Goal: Task Accomplishment & Management: Manage account settings

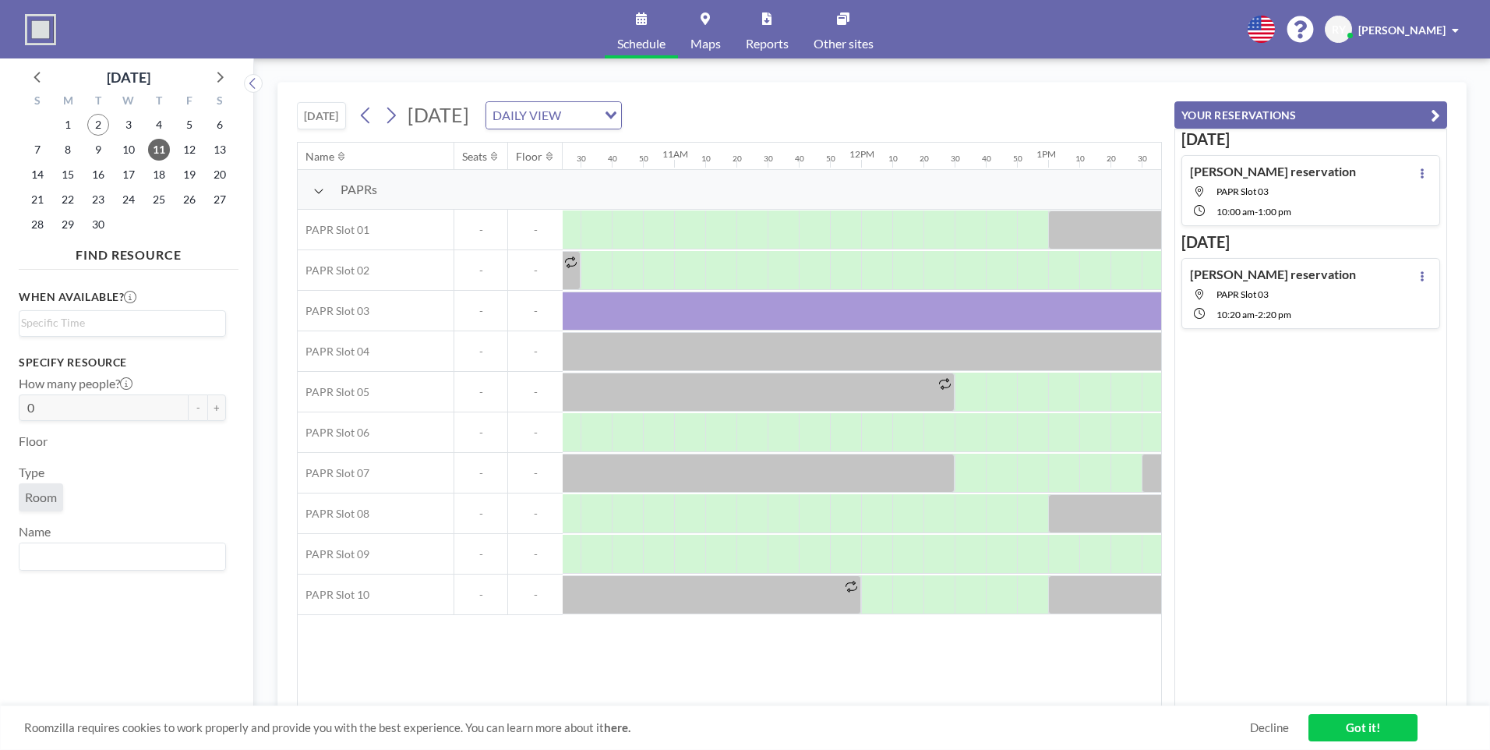
scroll to position [0, 1995]
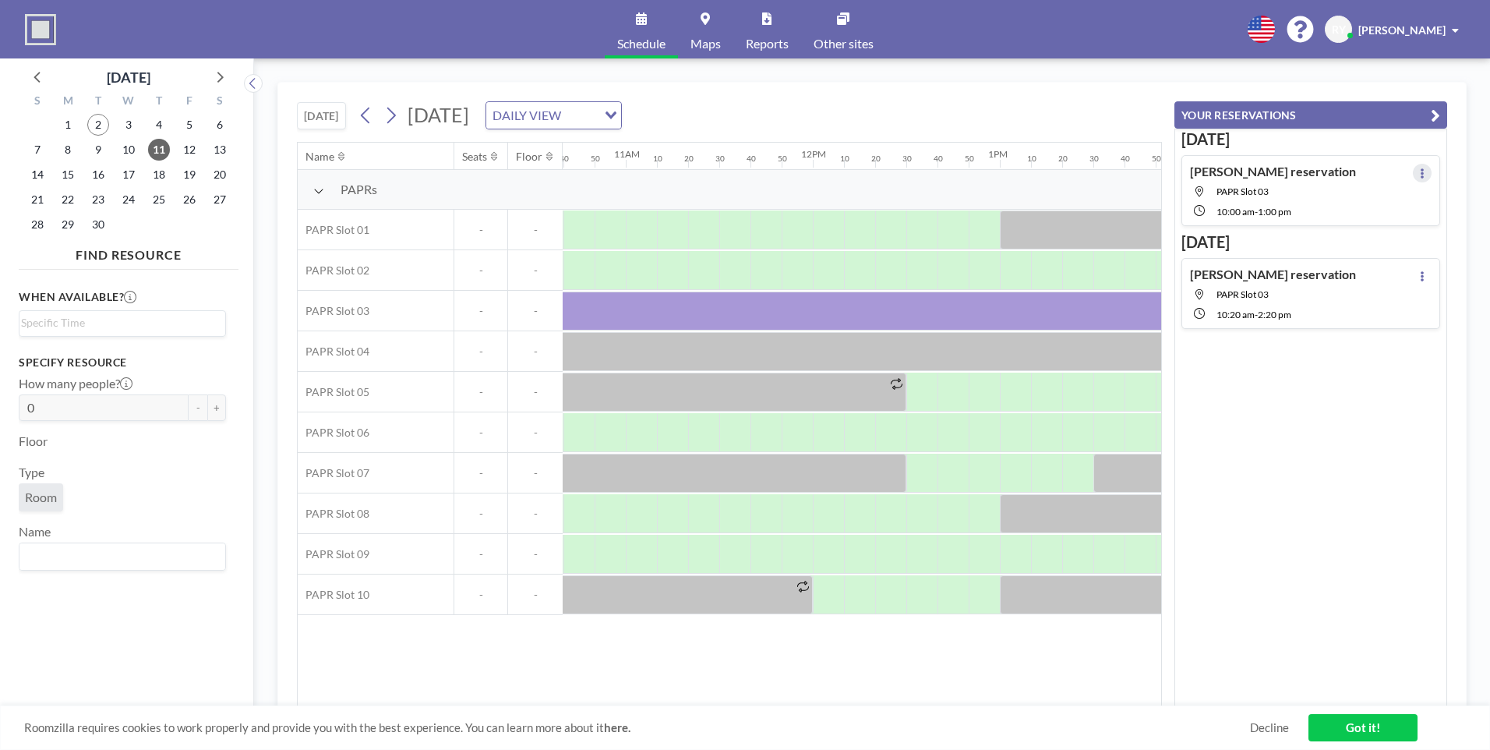
click at [1413, 171] on button at bounding box center [1422, 173] width 19 height 19
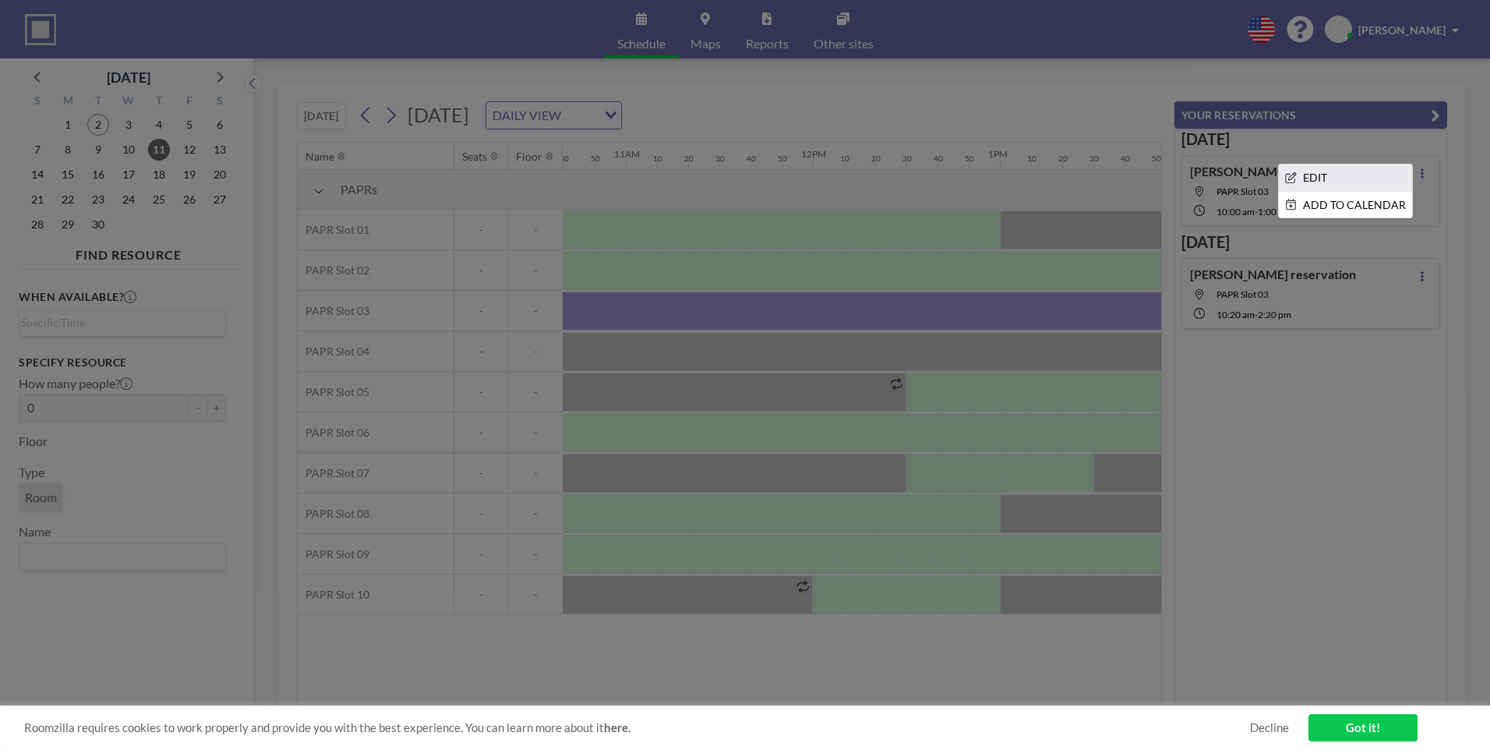
click at [1334, 179] on li "EDIT" at bounding box center [1345, 177] width 133 height 27
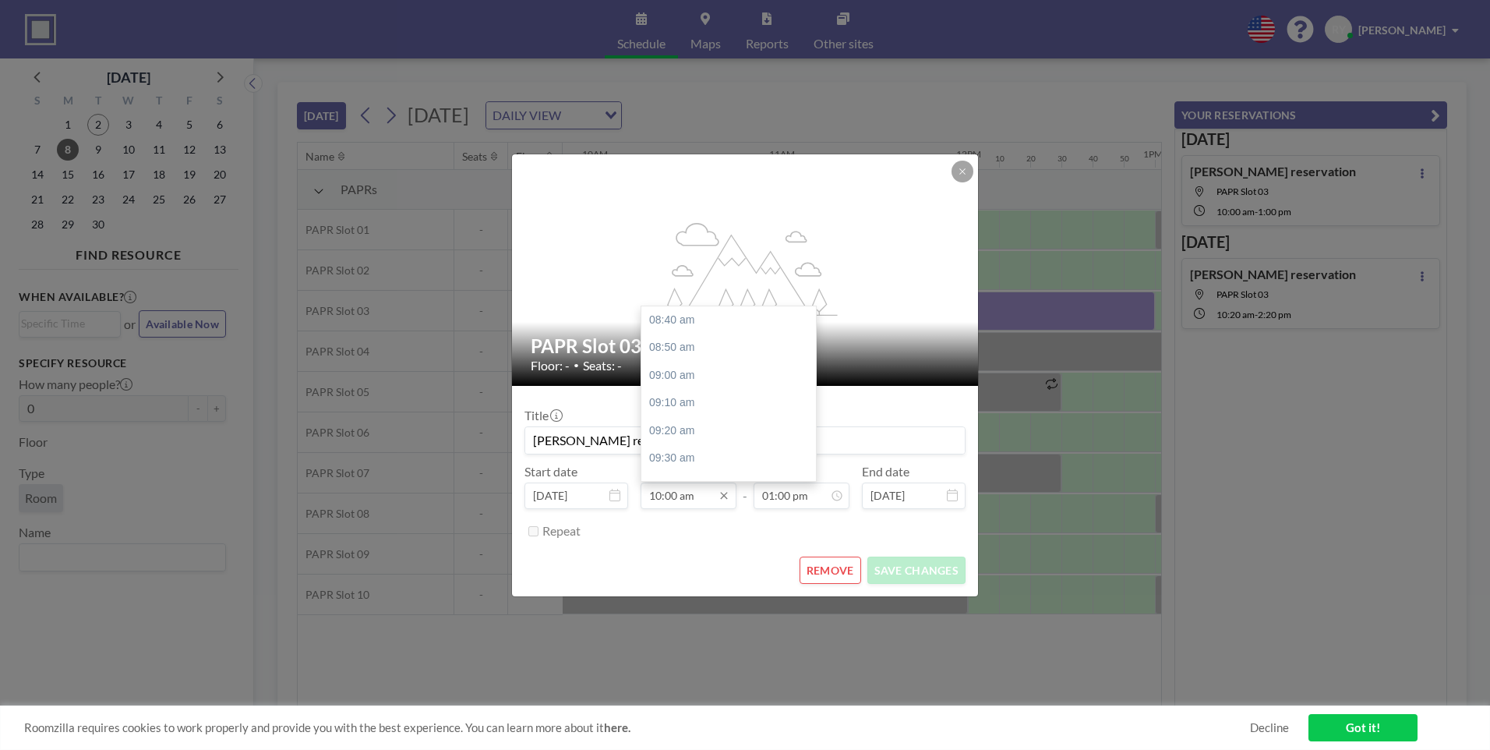
scroll to position [222, 0]
click at [689, 497] on input "10:00 am" at bounding box center [689, 496] width 96 height 27
click at [698, 314] on div "09:30 am" at bounding box center [733, 314] width 182 height 28
type input "09:30 am"
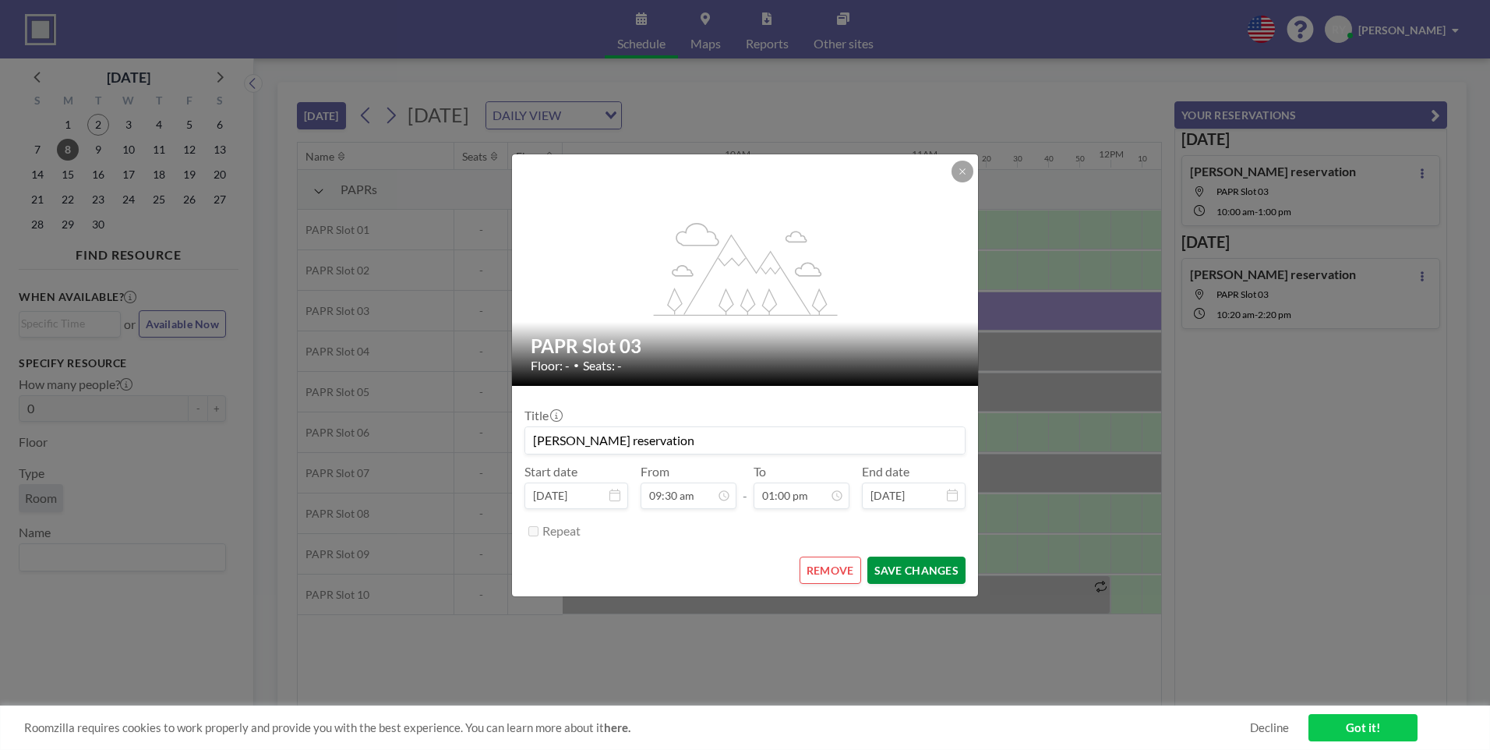
scroll to position [0, 1746]
click at [915, 564] on button "SAVE CHANGES" at bounding box center [917, 570] width 98 height 27
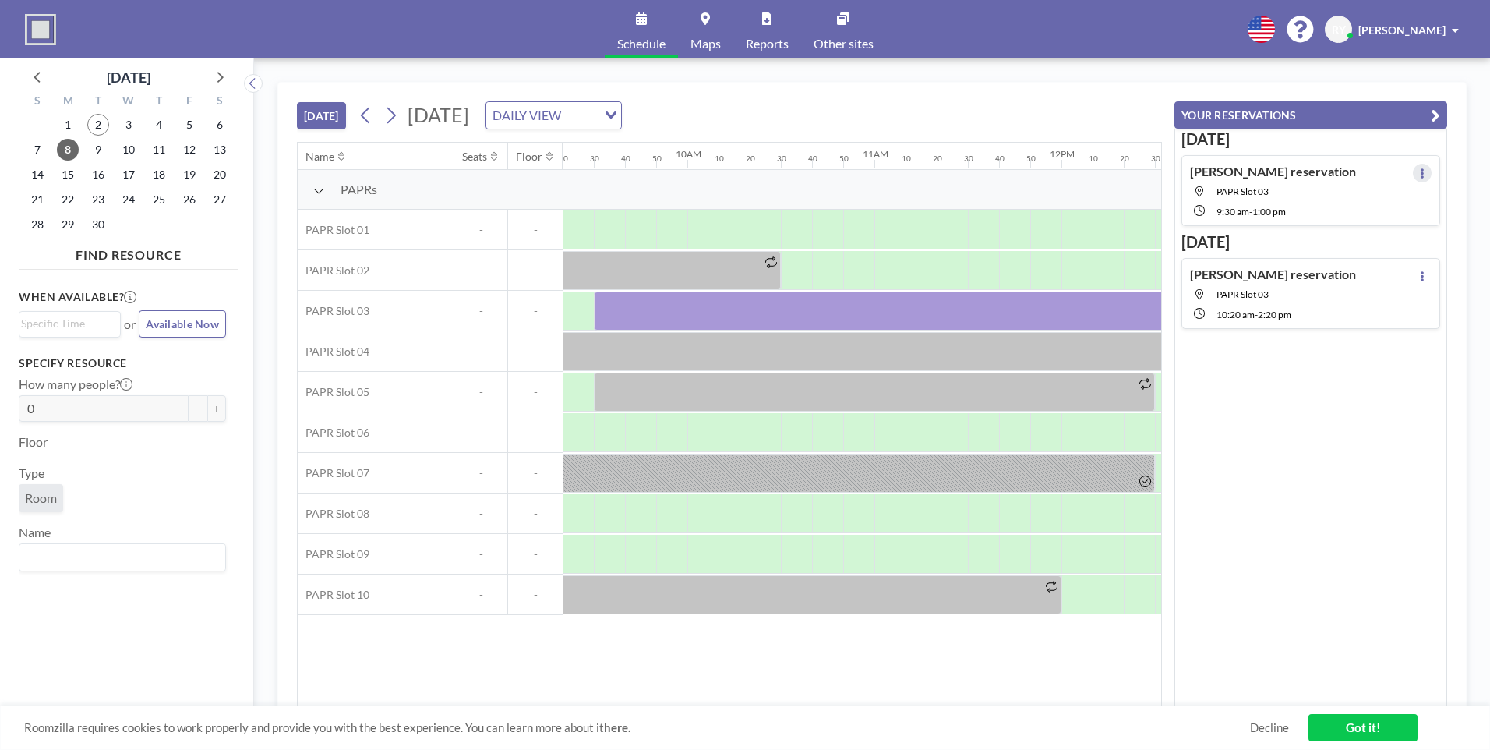
click at [1418, 175] on button at bounding box center [1422, 173] width 19 height 19
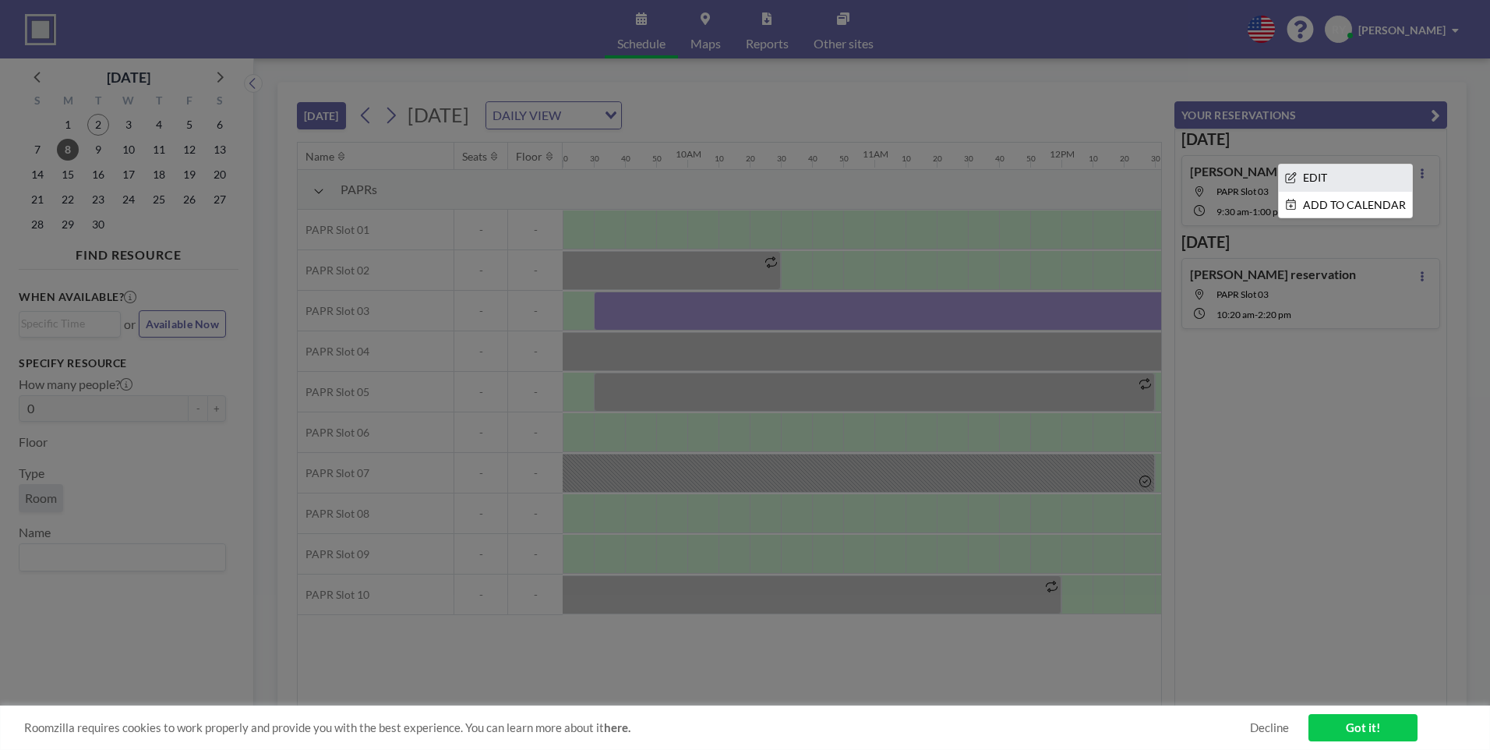
click at [1377, 174] on li "EDIT" at bounding box center [1345, 177] width 133 height 27
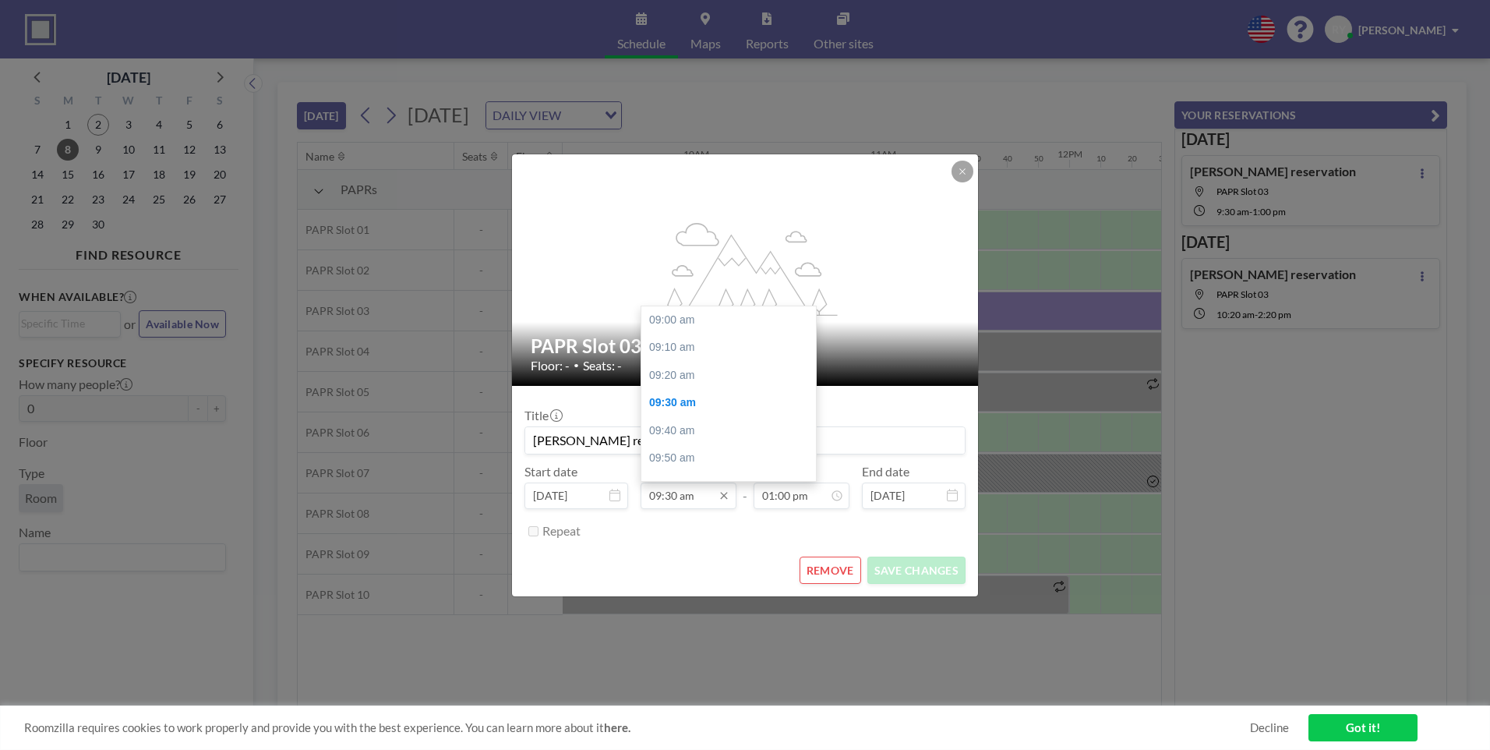
scroll to position [83, 0]
click at [685, 426] on div "10:10 am" at bounding box center [733, 431] width 182 height 28
type input "10:10 am"
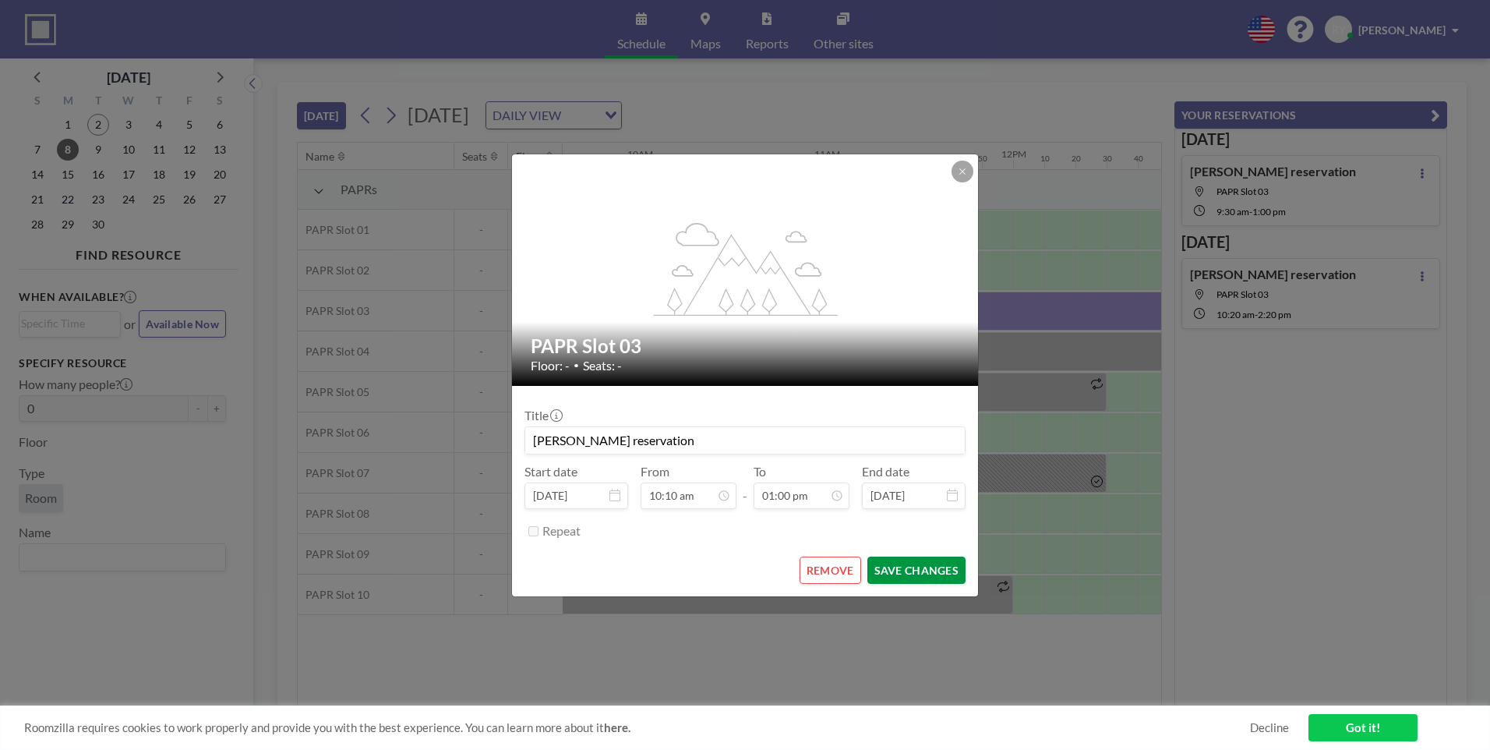
scroll to position [0, 1871]
click at [903, 566] on button "SAVE CHANGES" at bounding box center [917, 570] width 98 height 27
